Goal: Find specific page/section: Find specific page/section

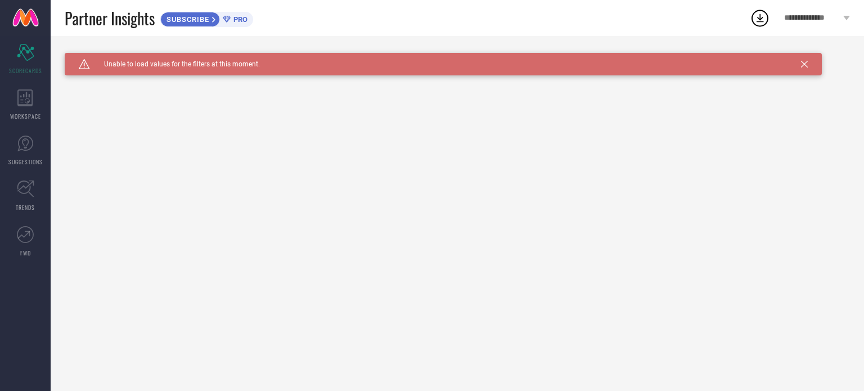
click at [234, 16] on span "PRO" at bounding box center [239, 19] width 17 height 8
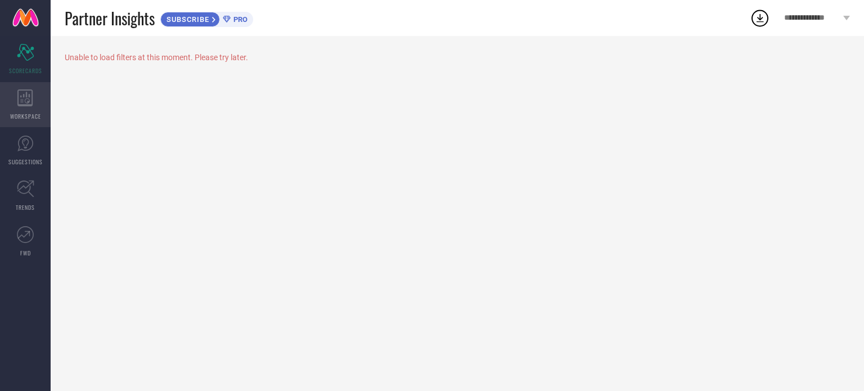
click at [0, 124] on div "WORKSPACE" at bounding box center [25, 104] width 51 height 45
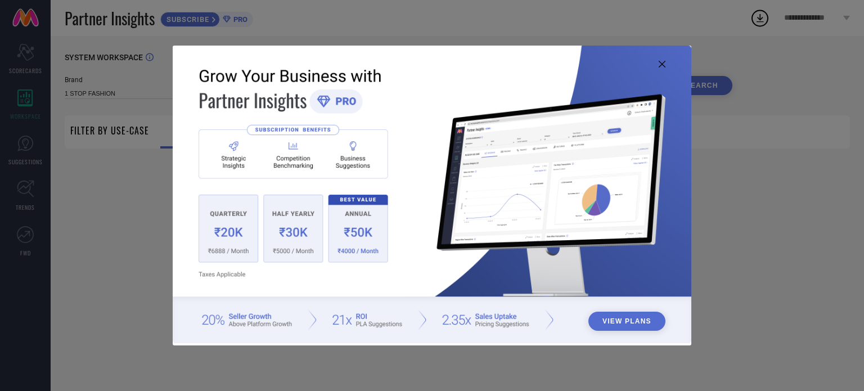
type input "1 STOP FASHION"
type input "All"
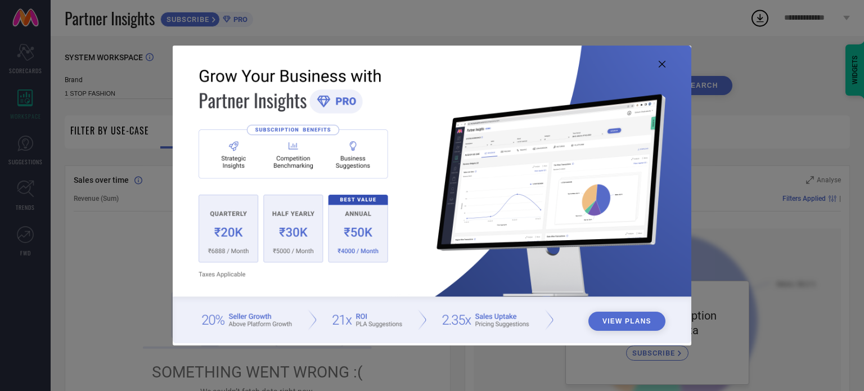
click at [148, 196] on div "View Plans" at bounding box center [432, 195] width 864 height 391
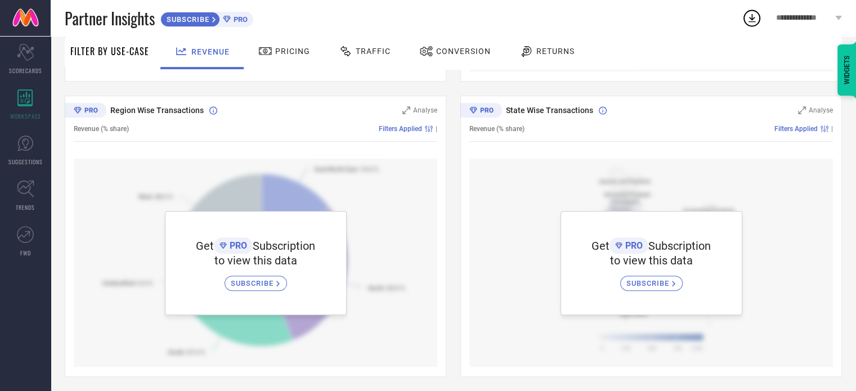
scroll to position [368, 0]
